Goal: Task Accomplishment & Management: Use online tool/utility

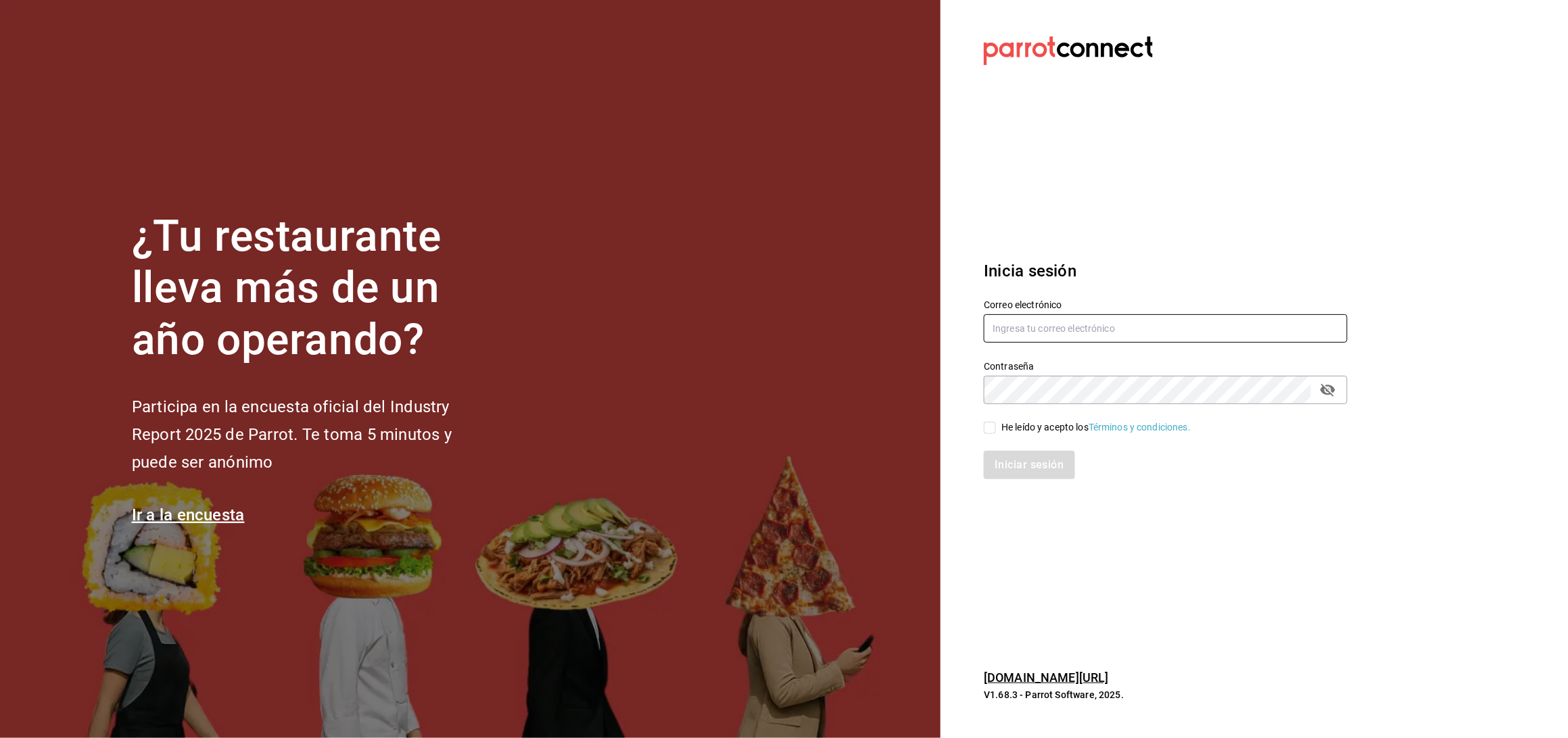
click at [1059, 342] on input "text" at bounding box center [1165, 328] width 364 height 28
type input "[EMAIL_ADDRESS][DOMAIN_NAME]"
click at [1336, 389] on icon "passwordField" at bounding box center [1327, 390] width 16 height 16
click at [996, 428] on span "He leído y acepto los Términos y condiciones." at bounding box center [1094, 427] width 195 height 14
click at [996, 428] on input "He leído y acepto los Términos y condiciones." at bounding box center [989, 427] width 13 height 13
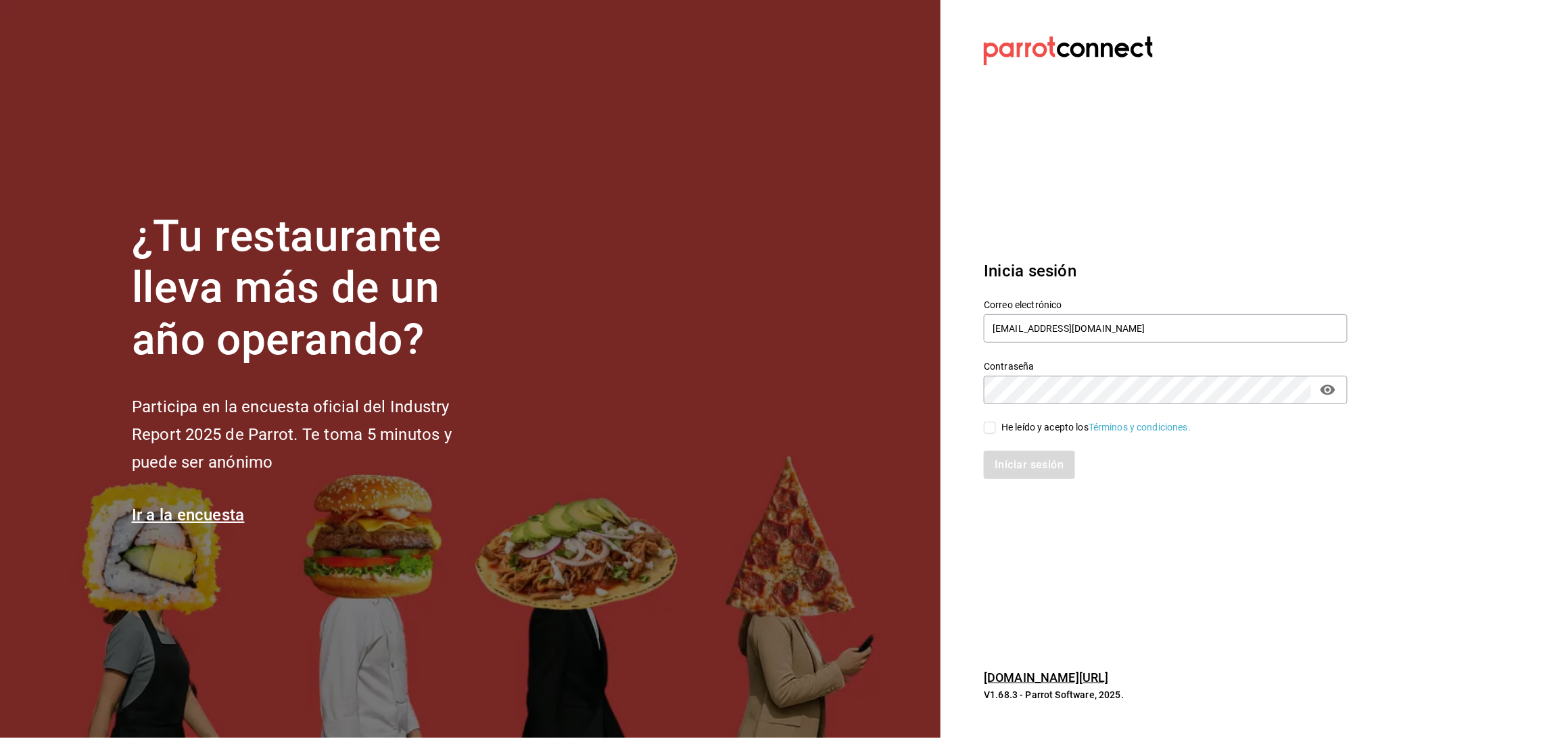
checkbox input "true"
click at [993, 457] on button "Iniciar sesión" at bounding box center [1029, 465] width 92 height 28
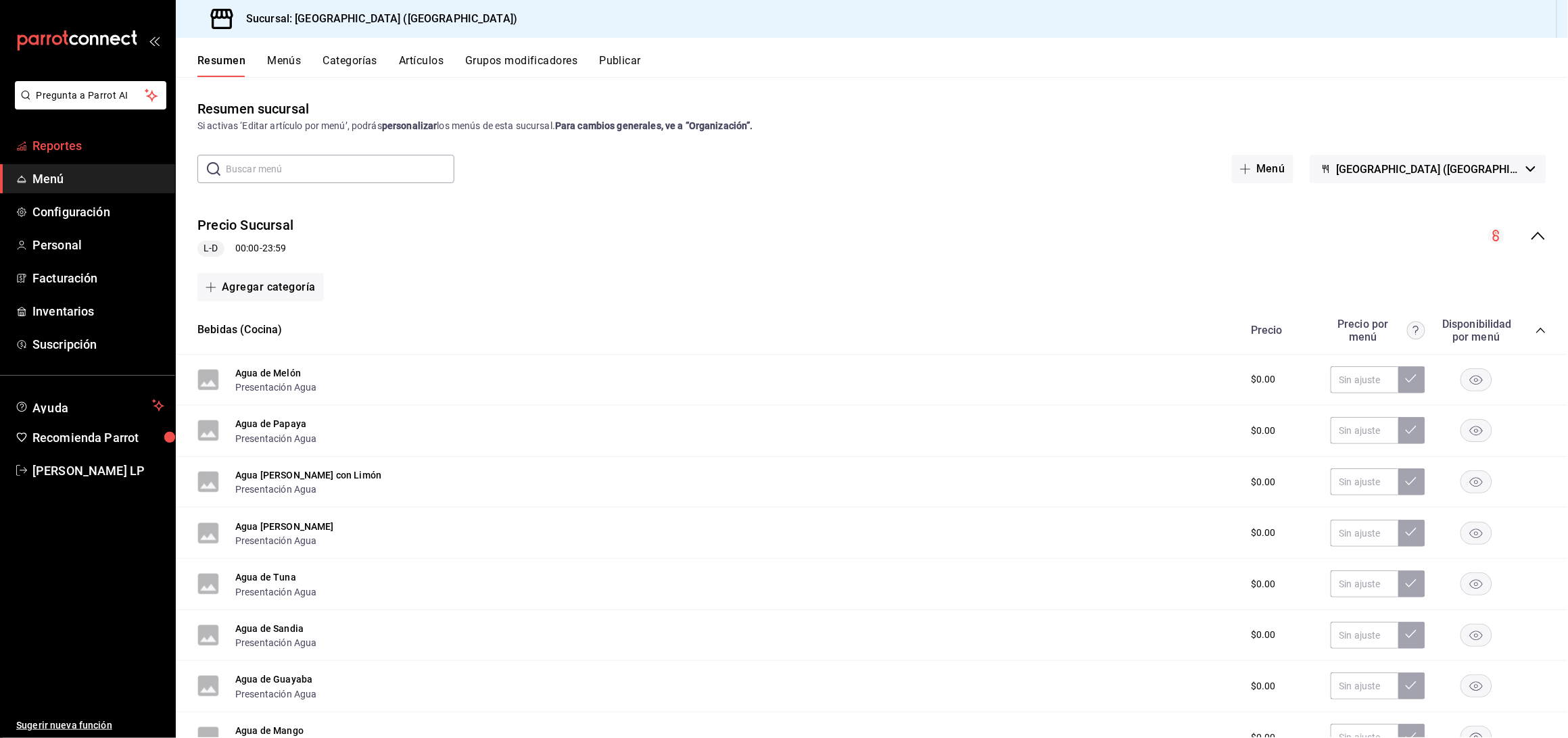
click at [78, 138] on span "Reportes" at bounding box center [98, 146] width 132 height 18
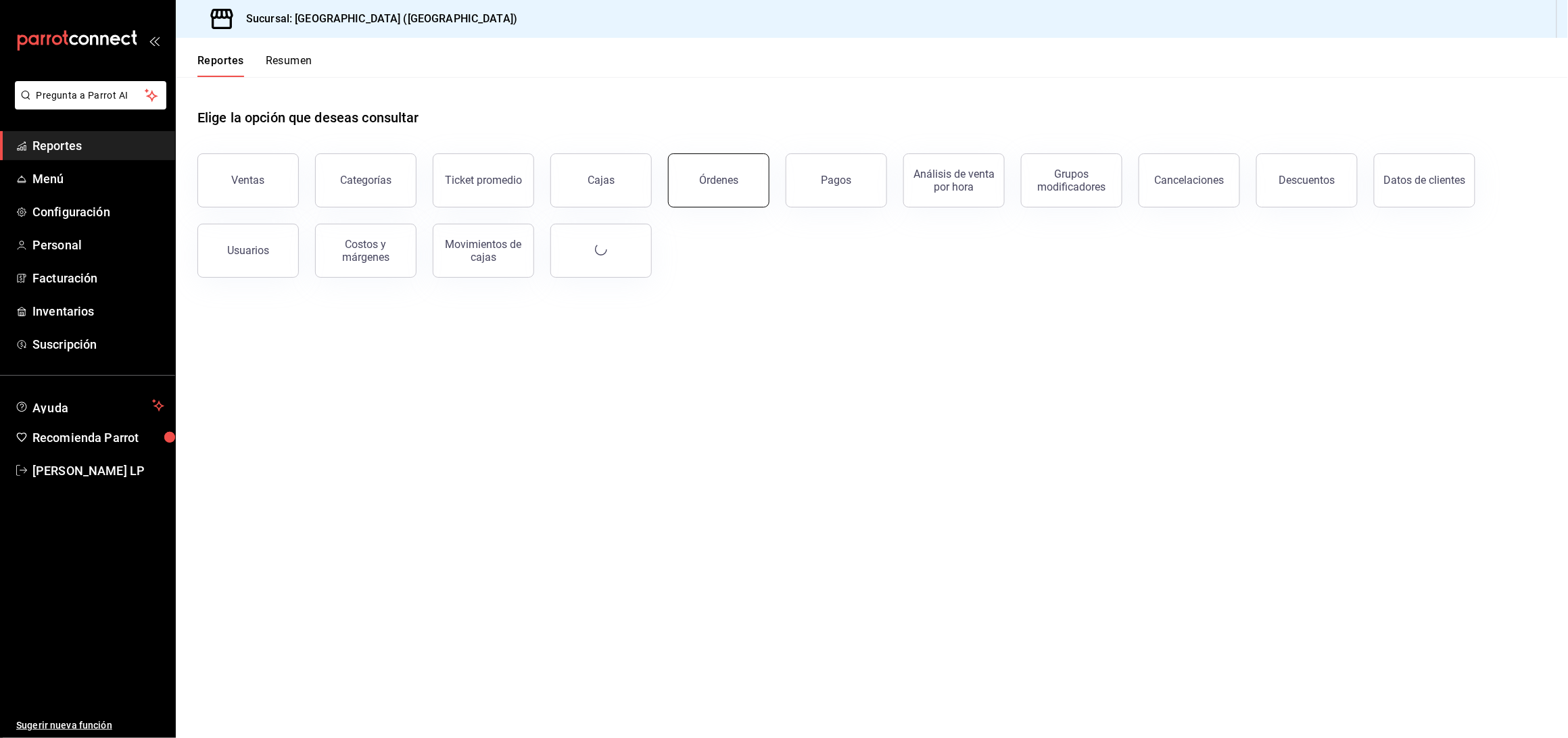
click at [706, 184] on div "Órdenes" at bounding box center [718, 179] width 40 height 13
click at [706, 184] on html "Pregunta a Parrot AI Reportes Menú Configuración Personal Facturación Inventari…" at bounding box center [784, 369] width 1568 height 738
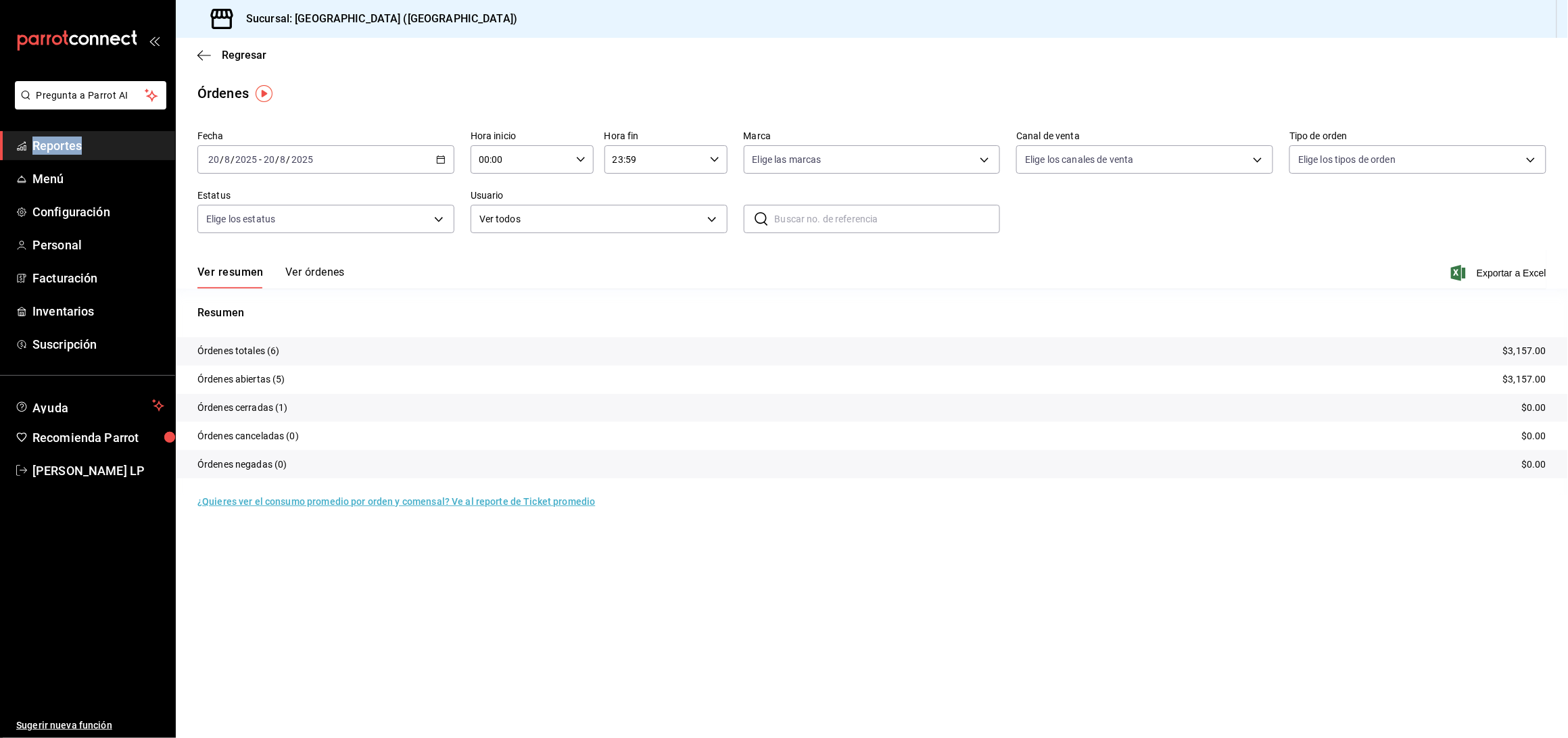
click at [319, 265] on button "Ver órdenes" at bounding box center [315, 277] width 60 height 23
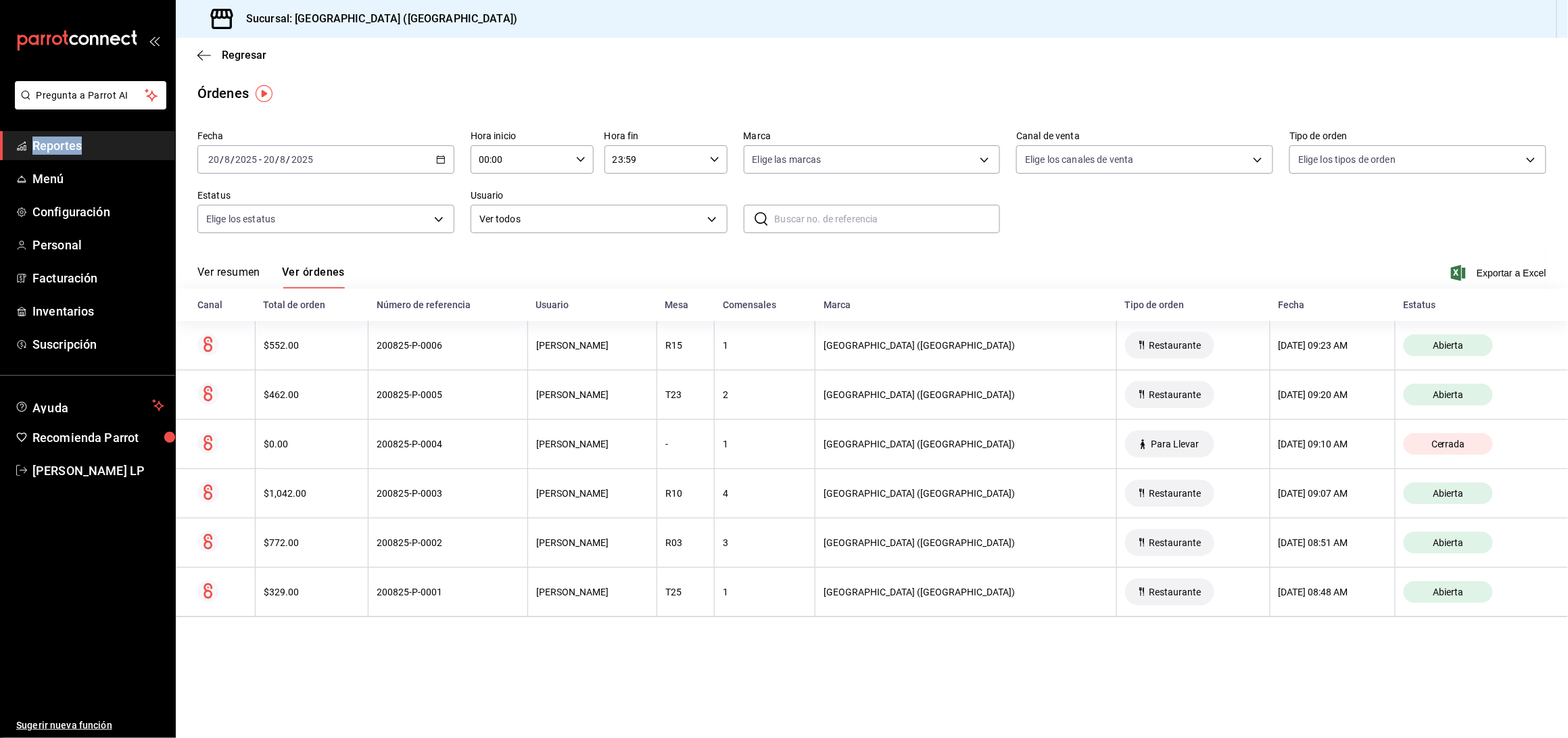
click at [439, 161] on icon "button" at bounding box center [441, 160] width 10 height 10
click at [284, 233] on span "Ayer" at bounding box center [261, 231] width 105 height 14
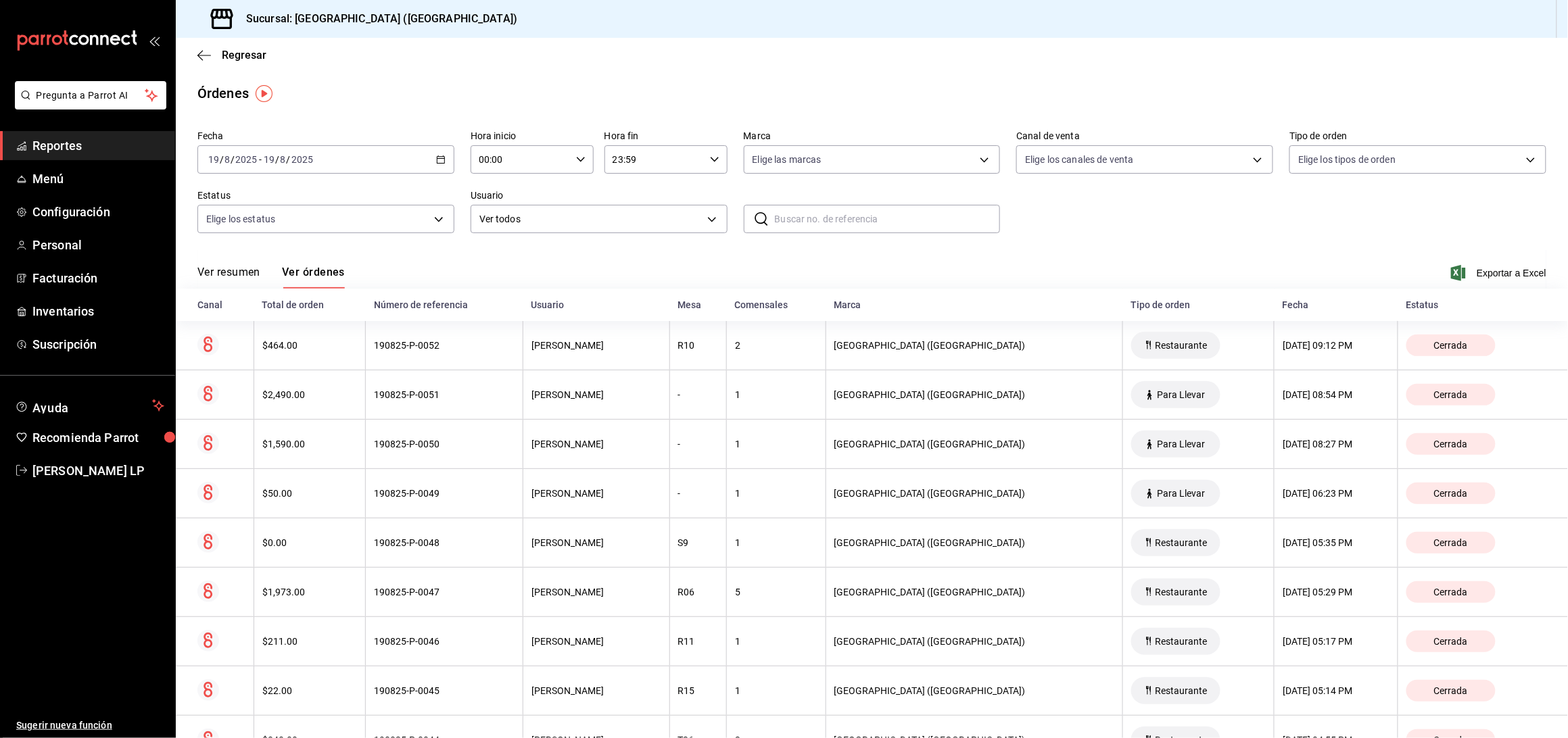
click at [436, 162] on icon "button" at bounding box center [441, 160] width 10 height 10
click at [291, 226] on span "Ayer" at bounding box center [261, 231] width 105 height 14
click at [638, 219] on body "Pregunta a Parrot AI Reportes Menú Configuración Personal Facturación Inventari…" at bounding box center [784, 369] width 1568 height 738
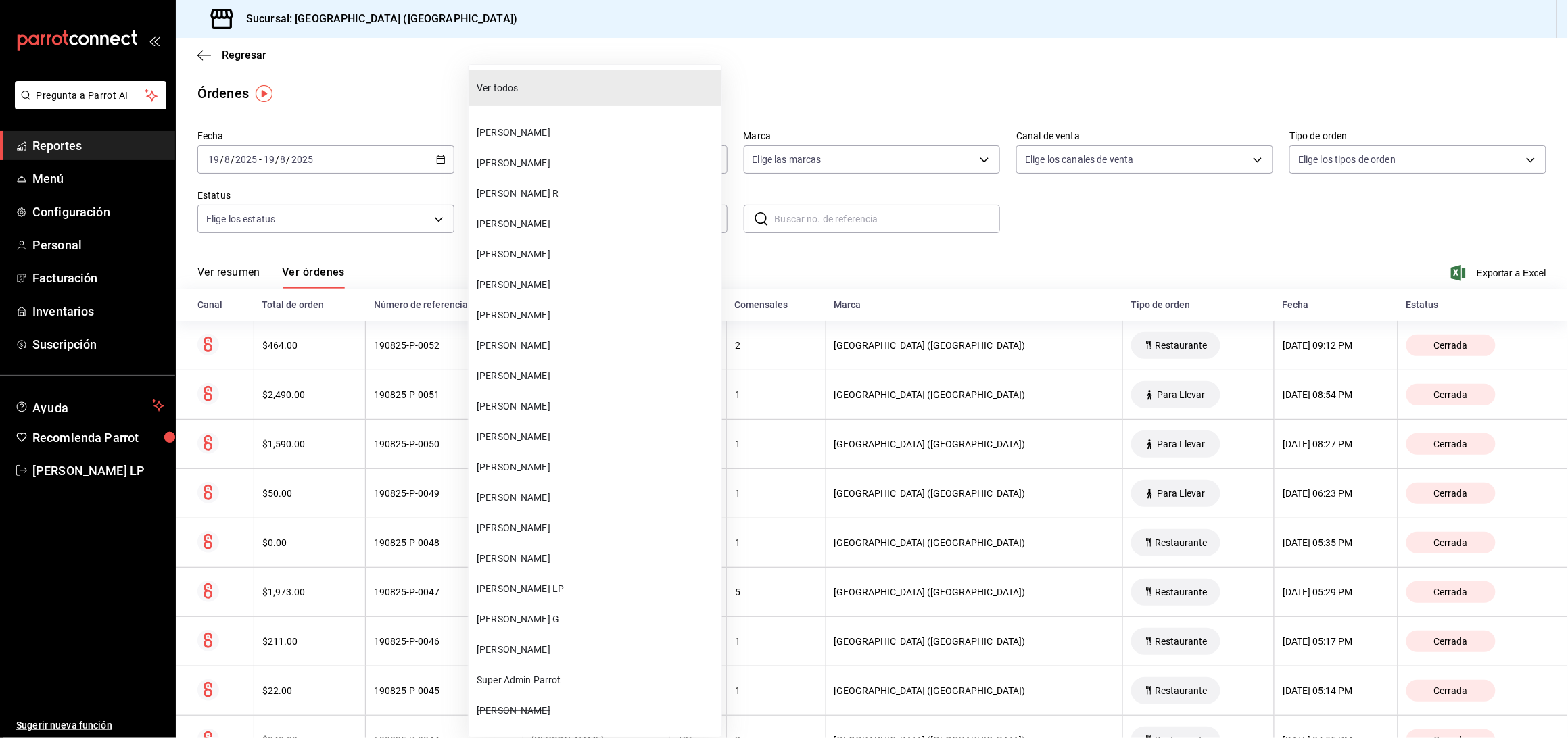
click at [596, 437] on span "MIRIAM BECERRA" at bounding box center [596, 437] width 239 height 14
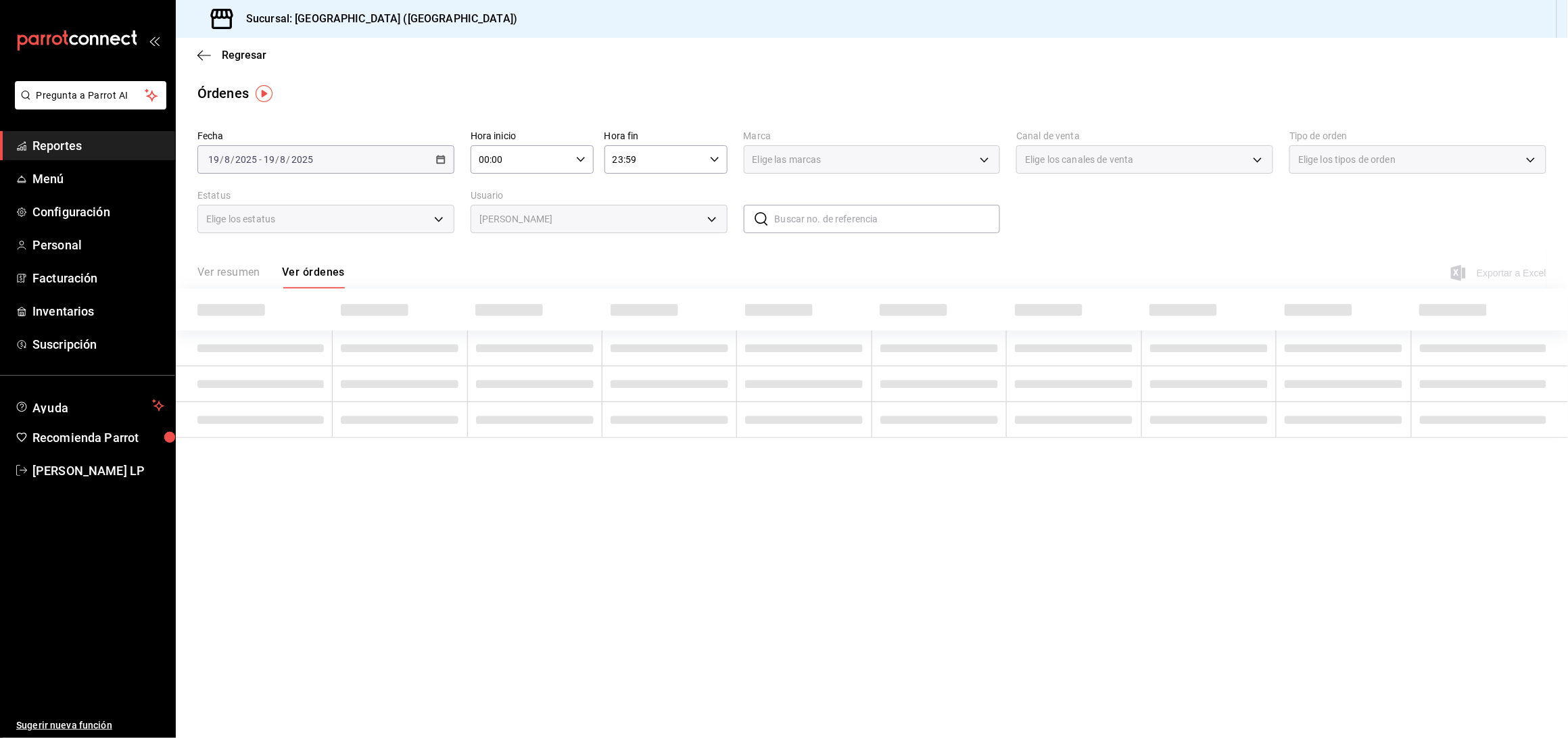
type input "f5f817fd-76e8-4ac2-b5cf-d8dd5632f2c7"
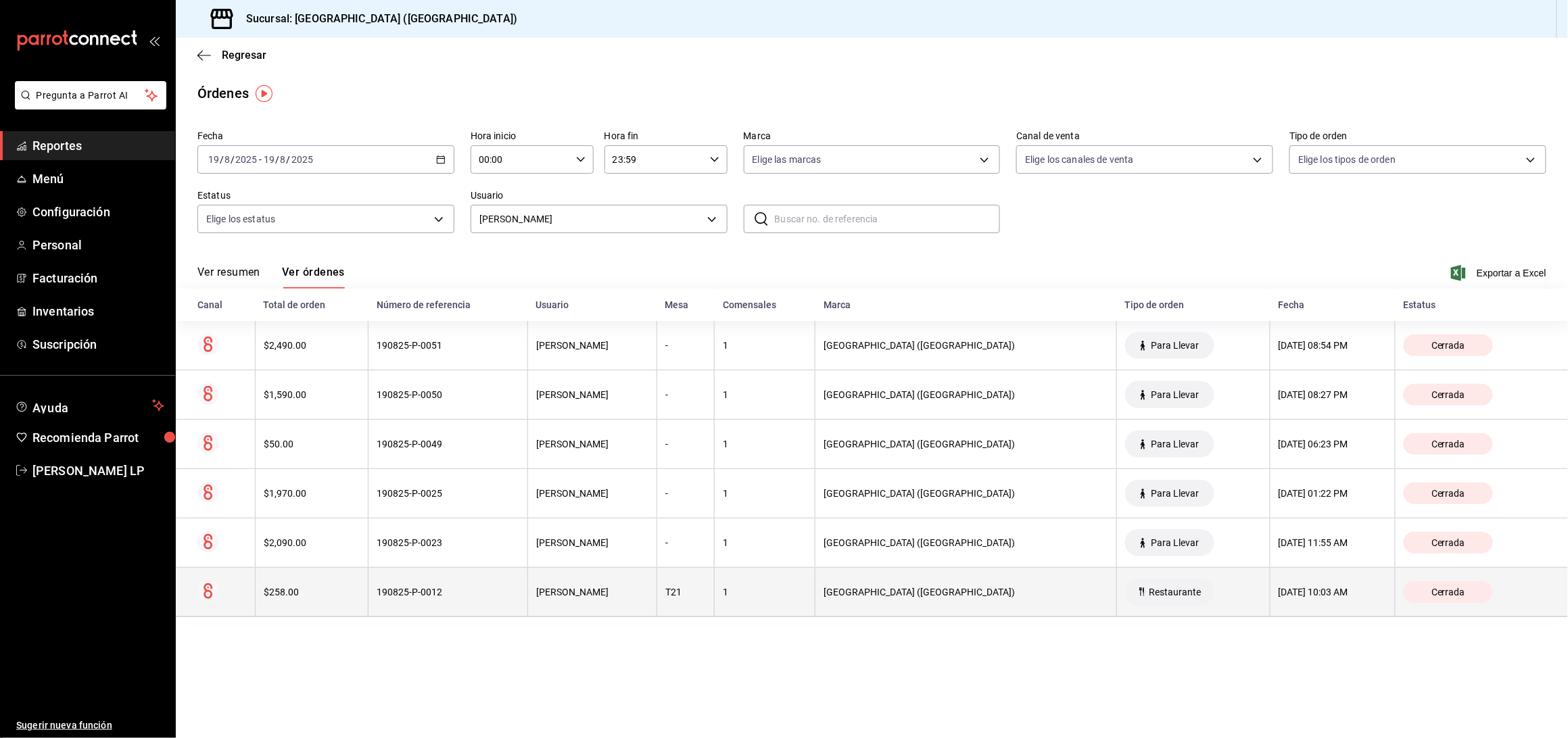
click at [505, 590] on div "190825-P-0012" at bounding box center [447, 591] width 143 height 11
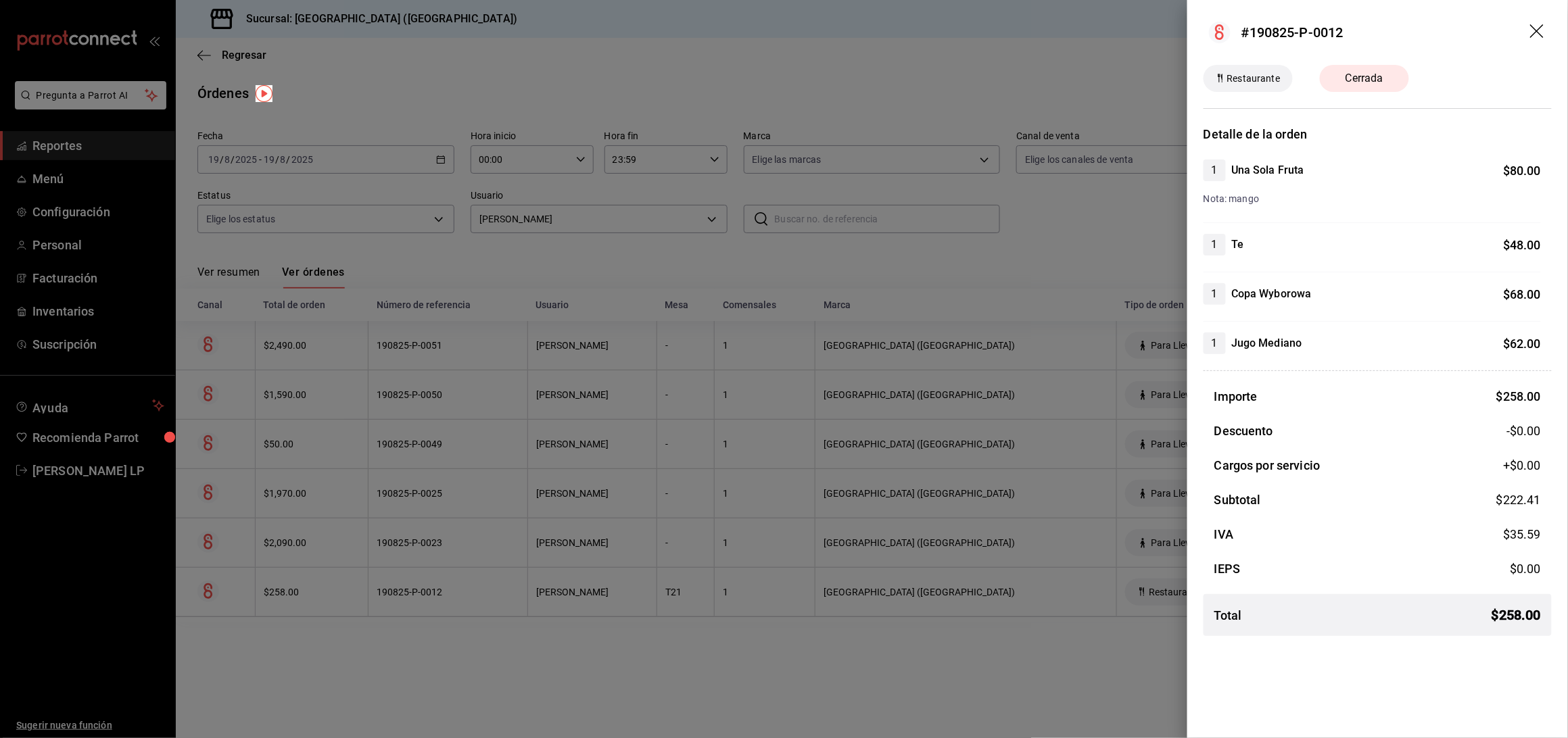
click at [504, 591] on div at bounding box center [784, 369] width 1568 height 738
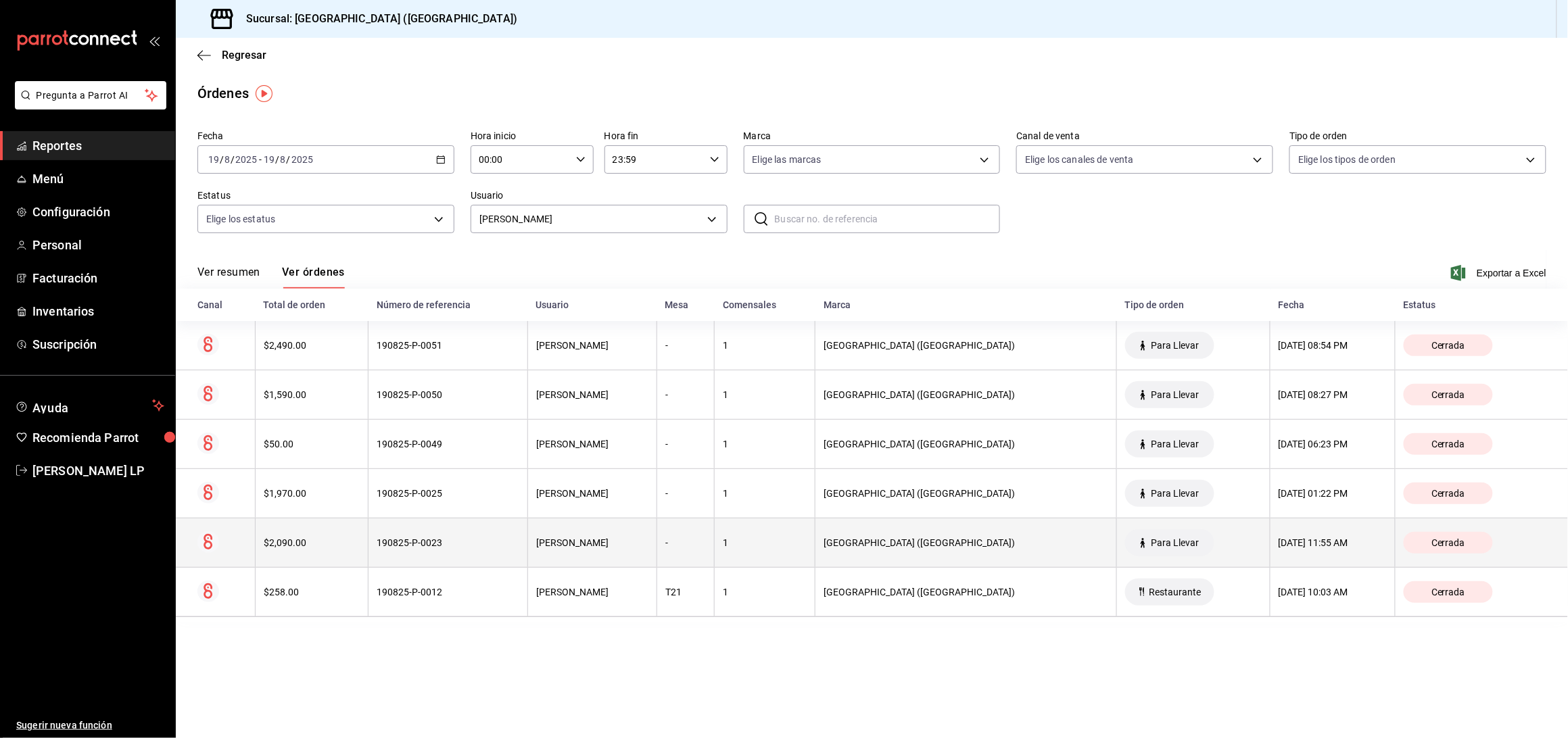
click at [485, 534] on th "190825-P-0023" at bounding box center [447, 543] width 159 height 49
